Goal: Browse casually

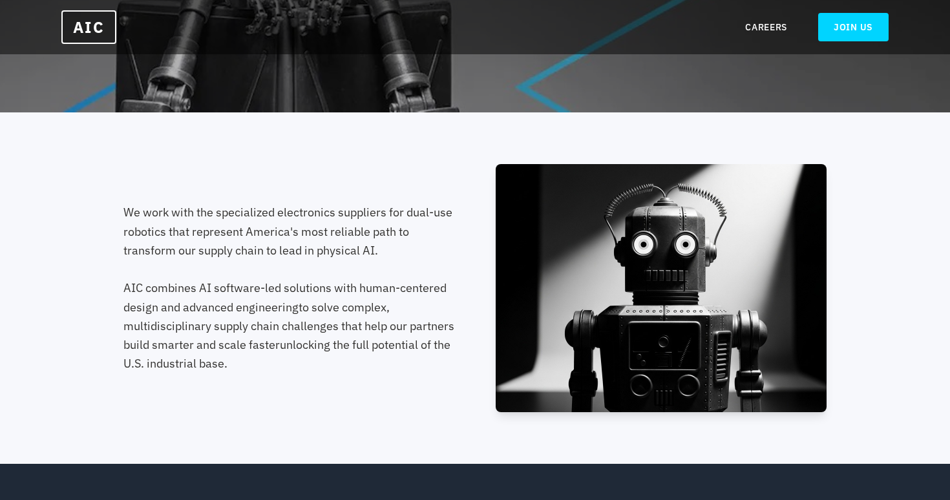
scroll to position [374, 0]
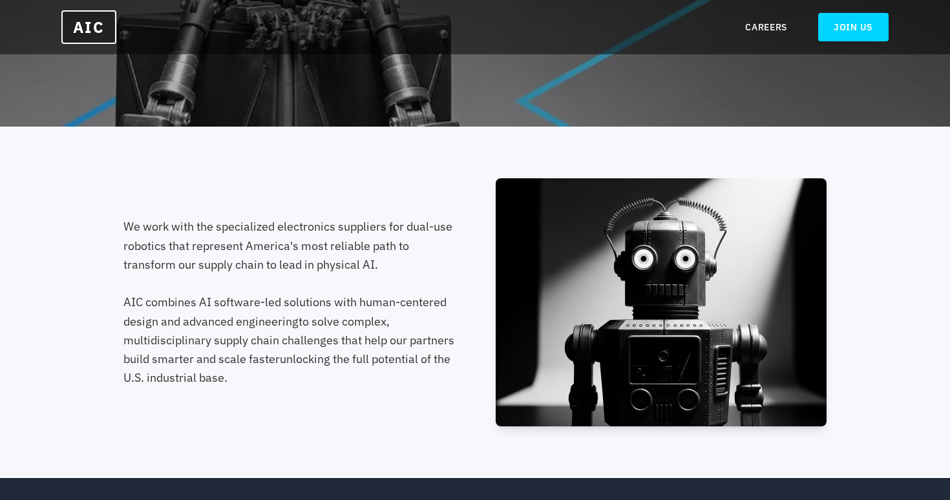
click at [770, 278] on img at bounding box center [661, 302] width 331 height 248
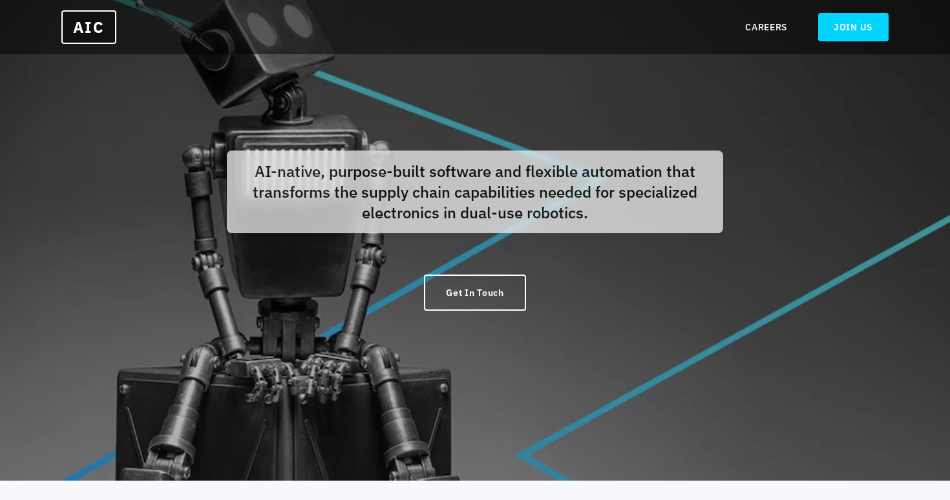
scroll to position [0, 0]
